Goal: Task Accomplishment & Management: Use online tool/utility

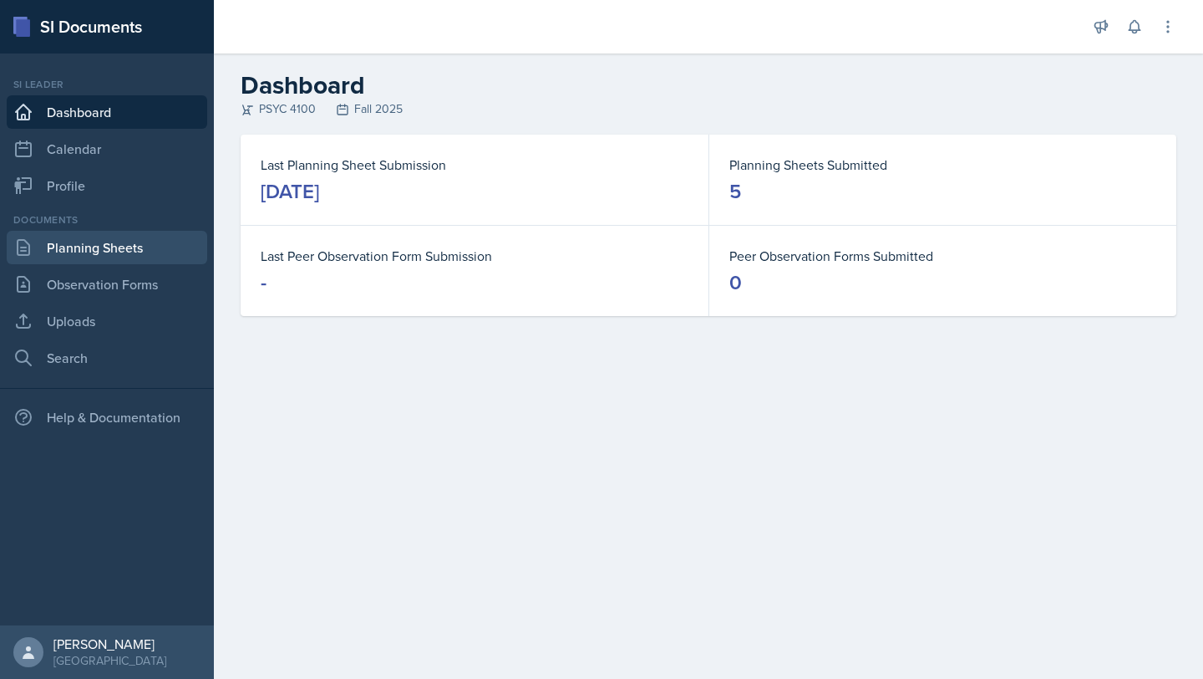
click at [102, 258] on link "Planning Sheets" at bounding box center [107, 247] width 201 height 33
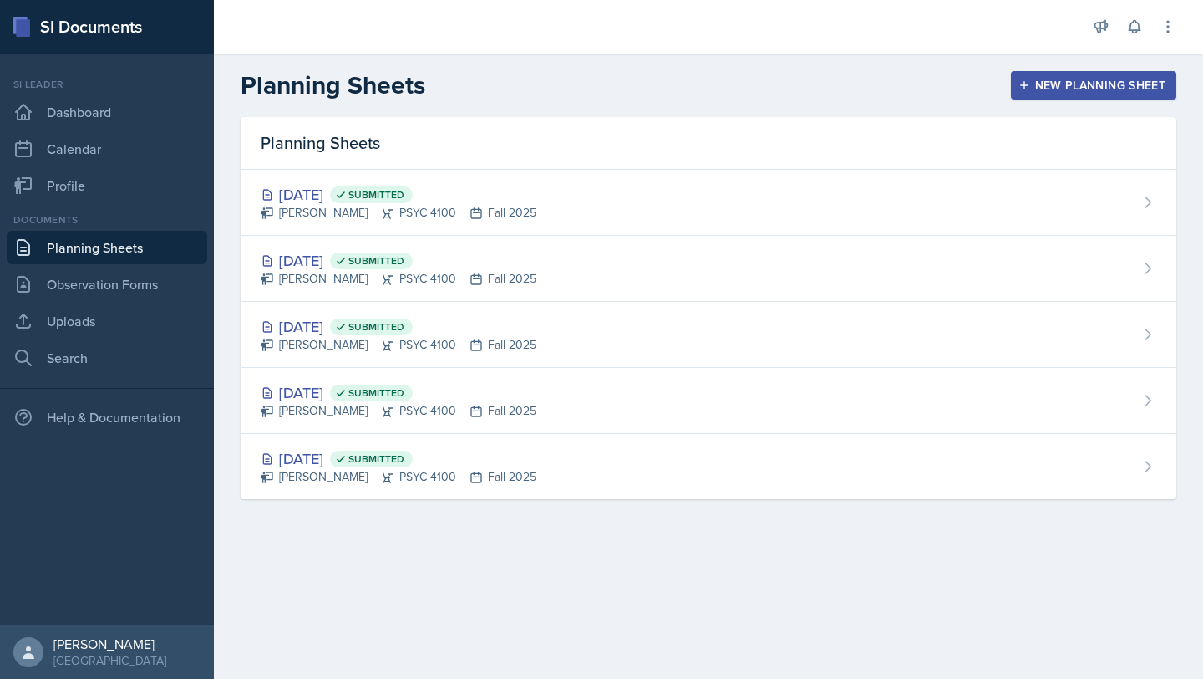
click at [1075, 70] on div "Planning Sheets New Planning Sheet" at bounding box center [708, 85] width 989 height 30
click at [1055, 83] on div "New Planning Sheet" at bounding box center [1094, 85] width 144 height 13
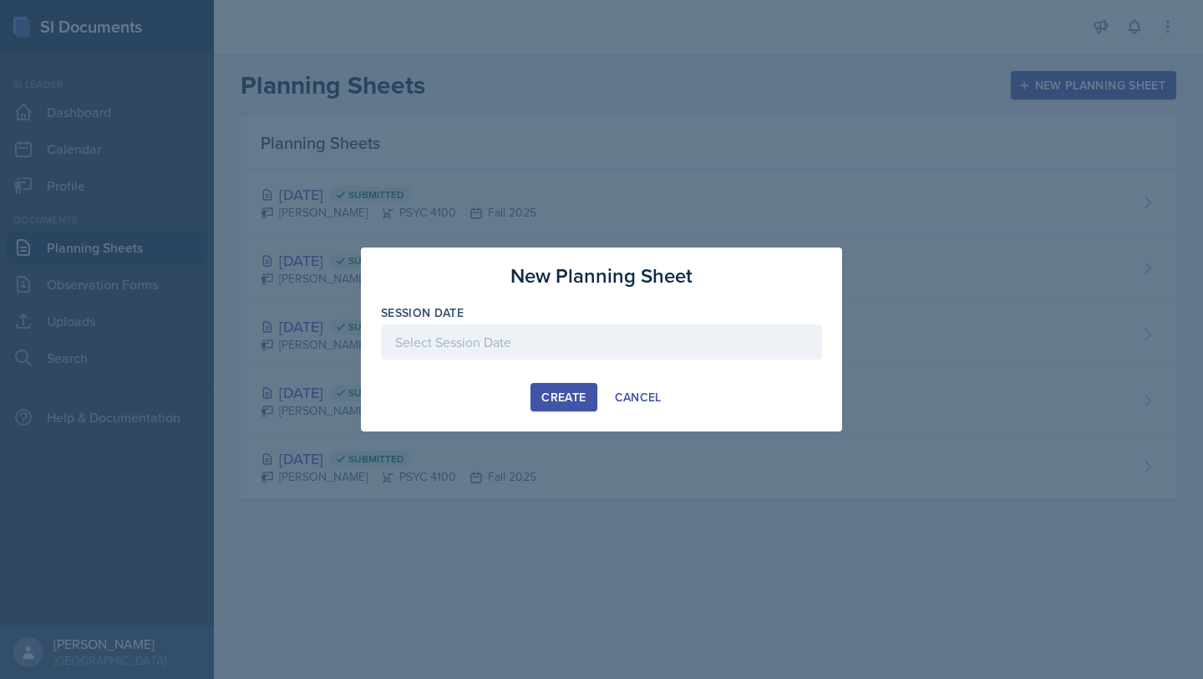
click at [578, 355] on div at bounding box center [601, 341] width 441 height 35
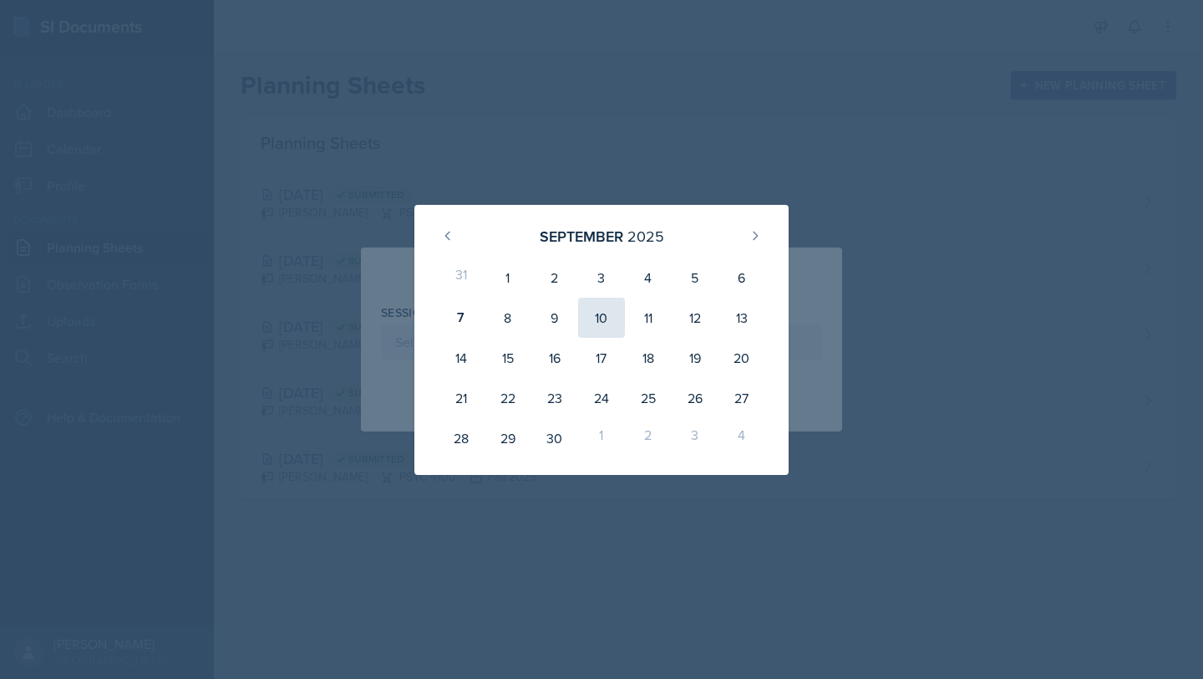
click at [612, 324] on div "10" at bounding box center [601, 317] width 47 height 40
type input "[DATE]"
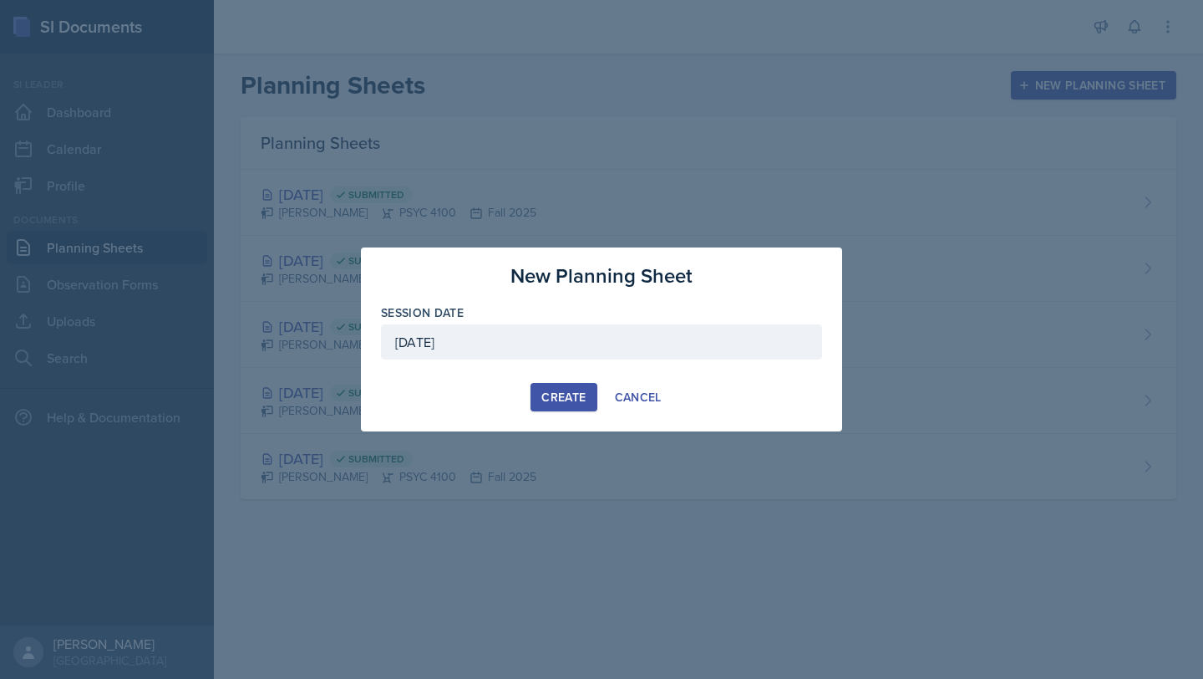
click at [587, 403] on button "Create" at bounding box center [564, 397] width 66 height 28
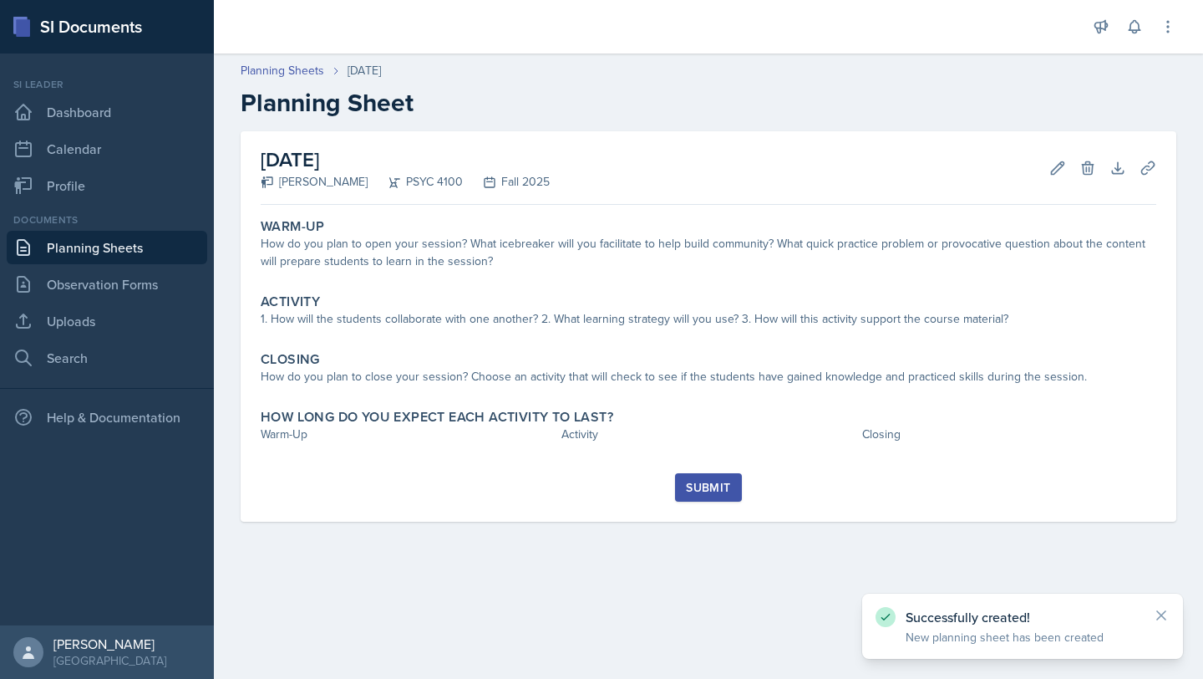
click at [112, 241] on link "Planning Sheets" at bounding box center [107, 247] width 201 height 33
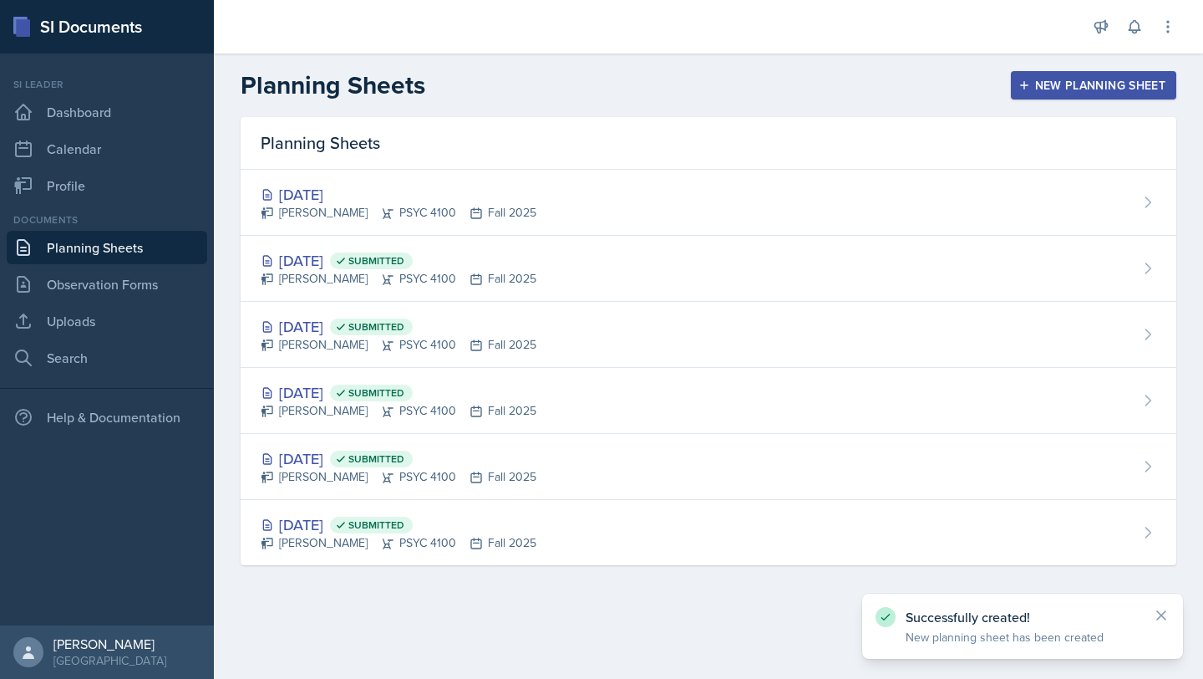
click at [1066, 83] on div "New Planning Sheet" at bounding box center [1094, 85] width 144 height 13
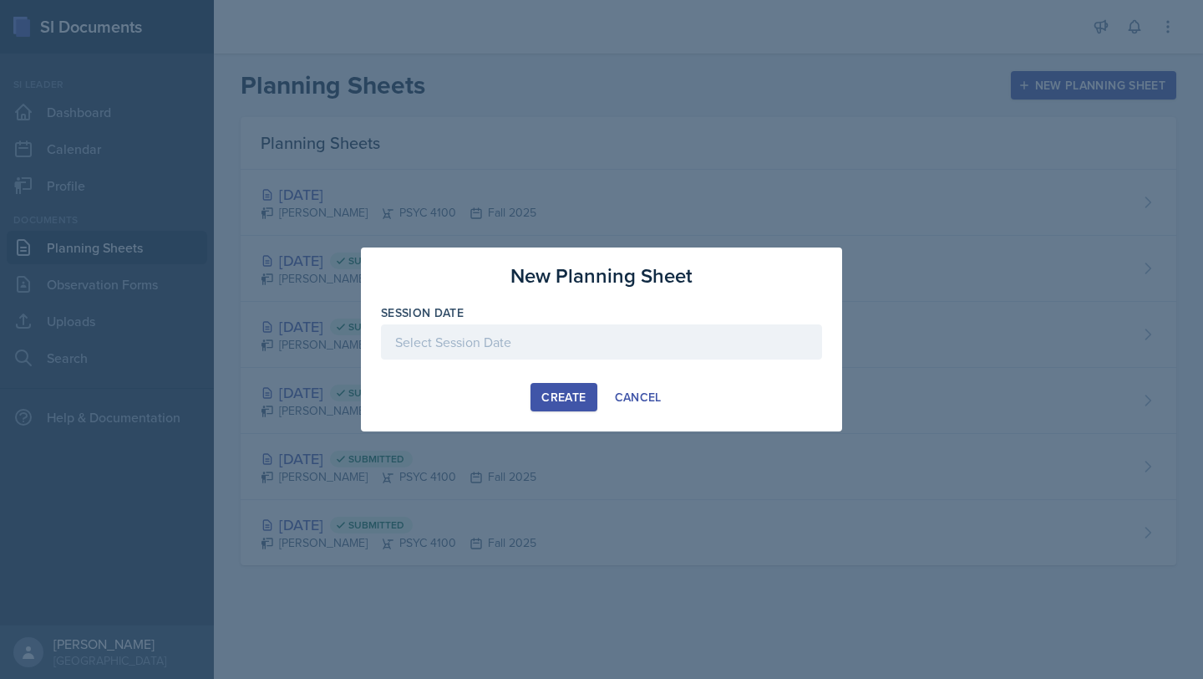
click at [660, 346] on div at bounding box center [601, 341] width 441 height 35
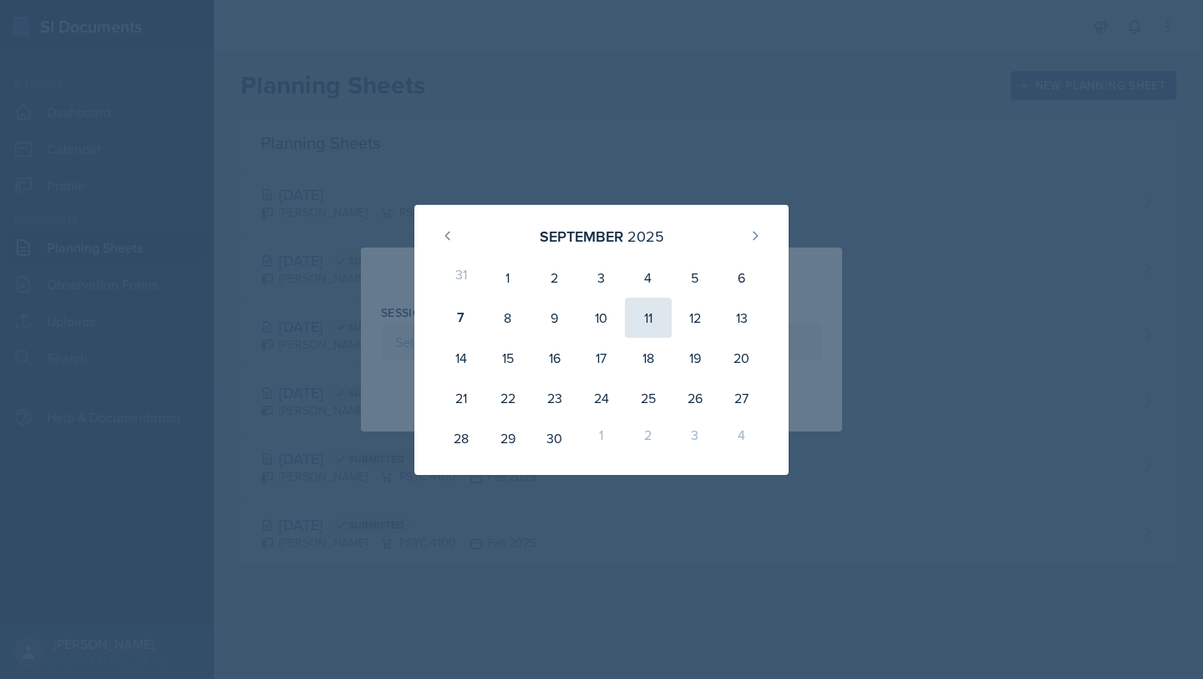
click at [652, 312] on div "11" at bounding box center [648, 317] width 47 height 40
type input "[DATE]"
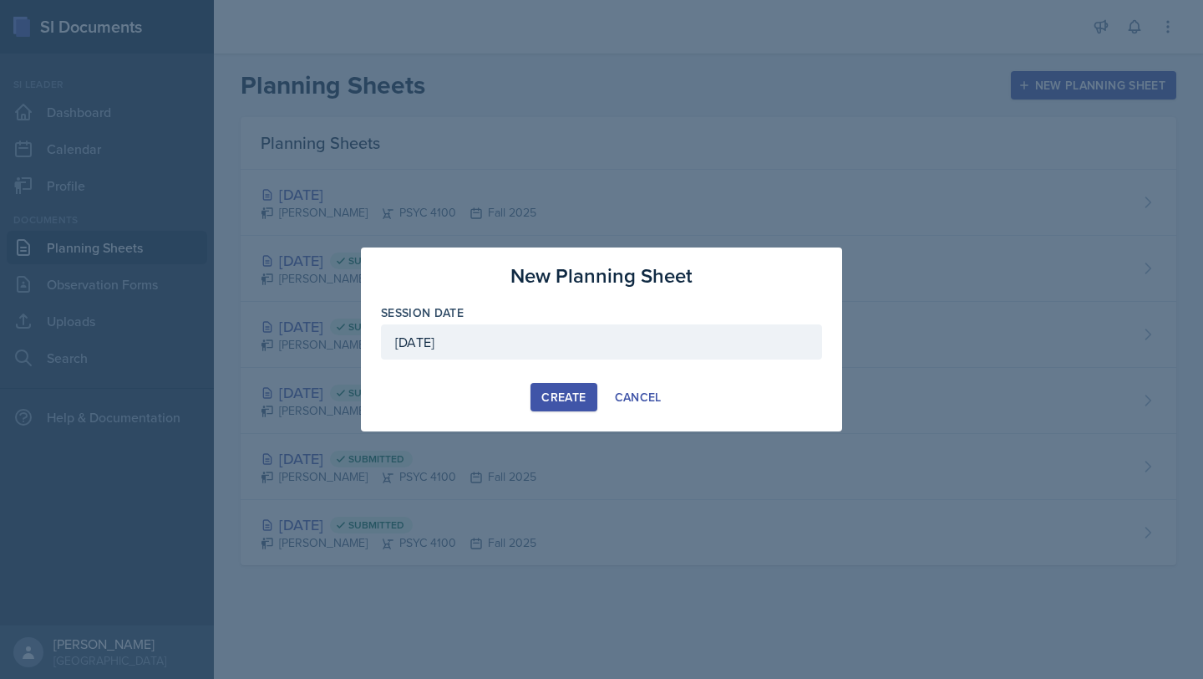
click at [567, 413] on div "New Planning Sheet Session Date [DATE] [DATE] 31 1 2 3 4 5 6 7 8 9 10 11 12 13 …" at bounding box center [601, 339] width 481 height 184
click at [567, 406] on button "Create" at bounding box center [564, 397] width 66 height 28
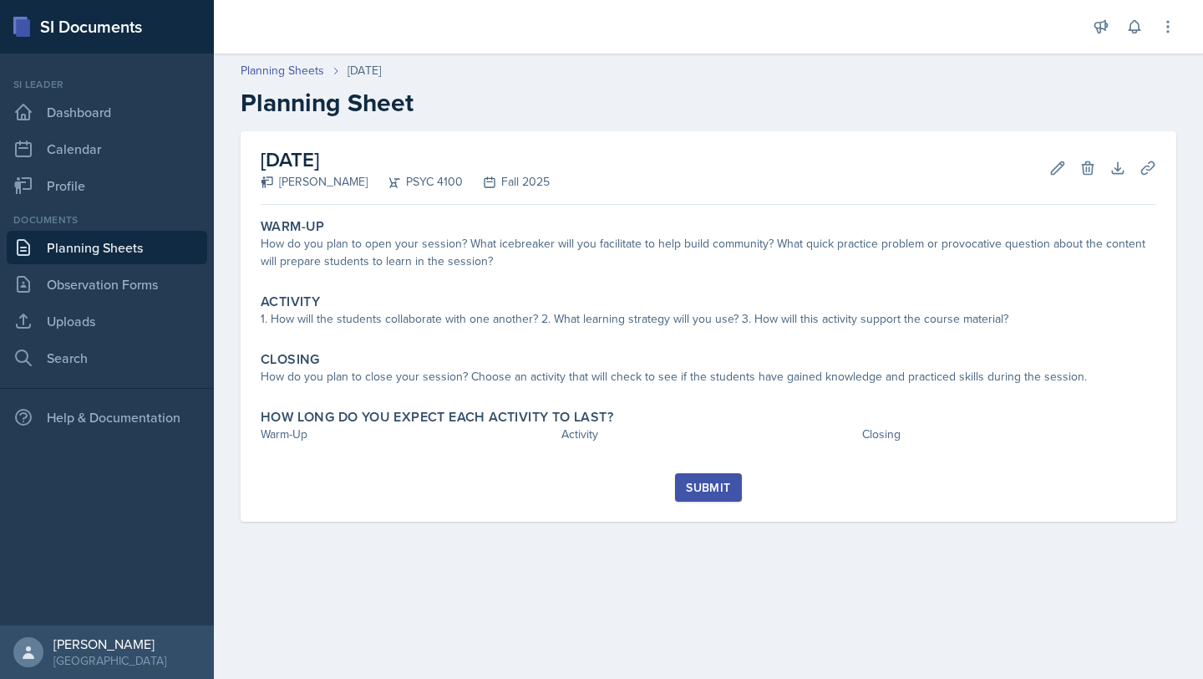
click at [58, 249] on link "Planning Sheets" at bounding box center [107, 247] width 201 height 33
